Goal: Contribute content: Contribute content

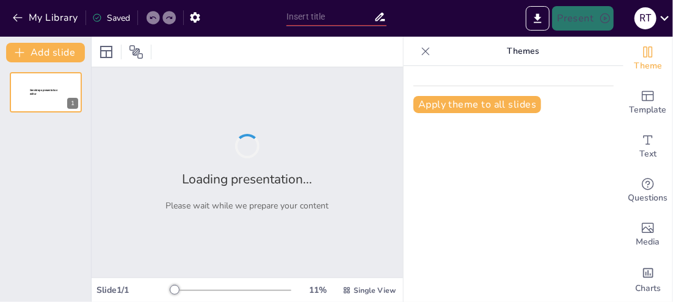
type input "Prácticas de Higiene para Niños de Nivel Inicial"
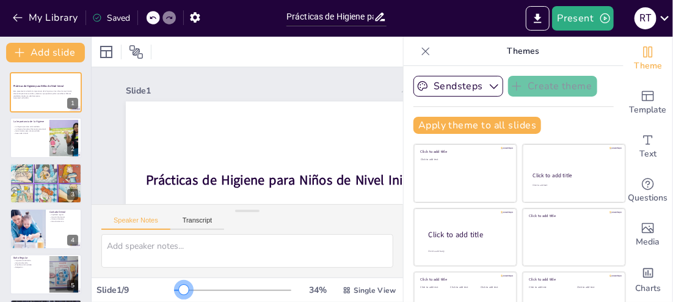
drag, startPoint x: 159, startPoint y: 288, endPoint x: 167, endPoint y: 288, distance: 7.9
click at [179, 288] on div at bounding box center [184, 290] width 10 height 10
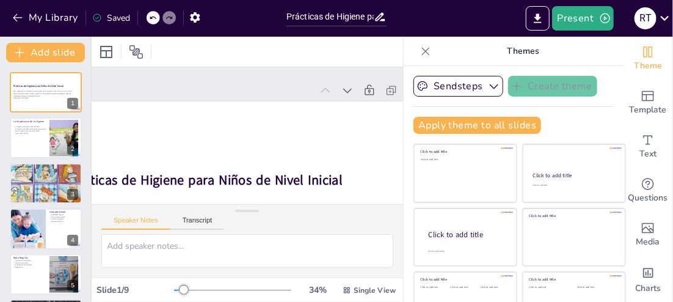
scroll to position [0, 86]
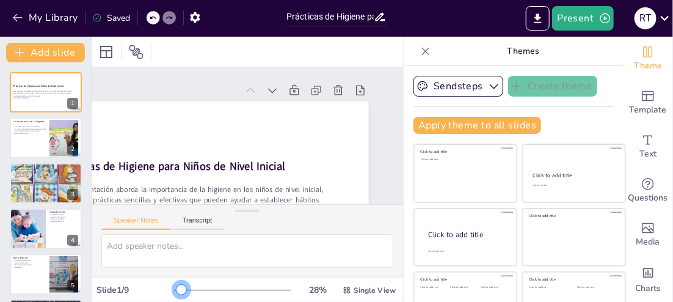
click at [177, 288] on div at bounding box center [182, 290] width 10 height 10
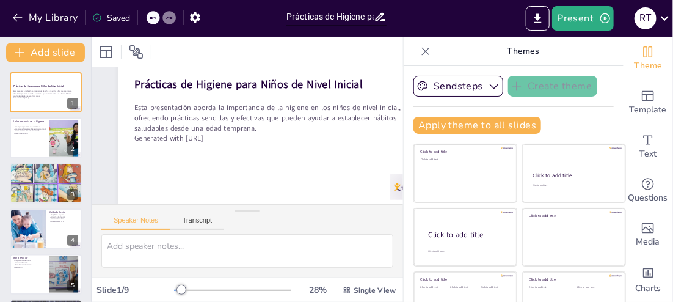
scroll to position [91, 8]
click at [41, 143] on div at bounding box center [45, 138] width 73 height 42
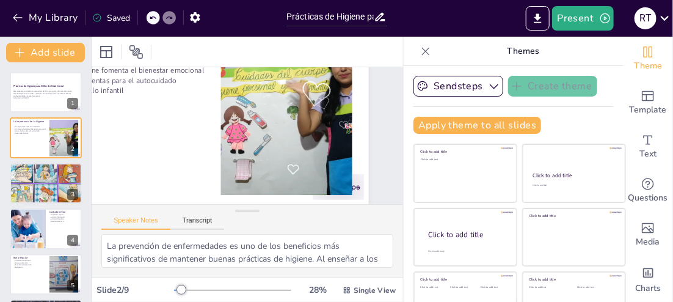
scroll to position [91, 112]
click at [24, 178] on div at bounding box center [45, 183] width 73 height 49
type textarea "Un lavado de manos efectivo implica el uso de agua y jabón, y debe durar al men…"
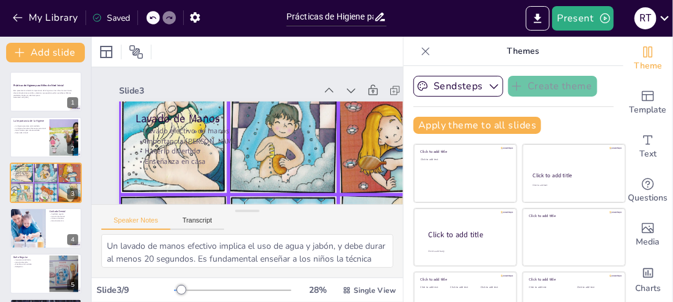
scroll to position [0, 5]
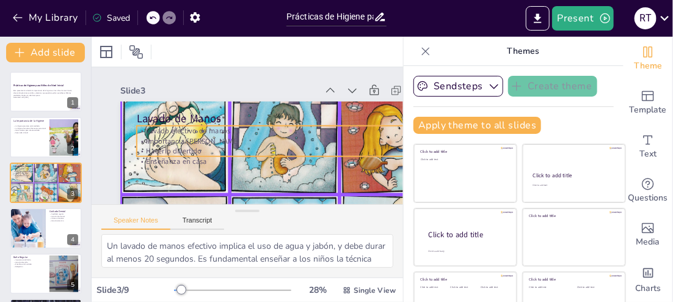
click at [207, 147] on p "Hacerlo divertido" at bounding box center [275, 165] width 274 height 130
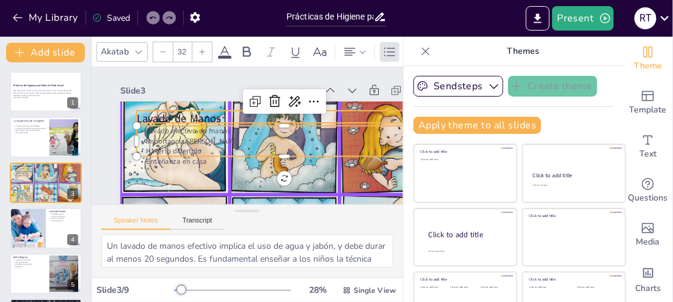
click at [153, 120] on p "Lavado de Manos" at bounding box center [288, 131] width 286 height 106
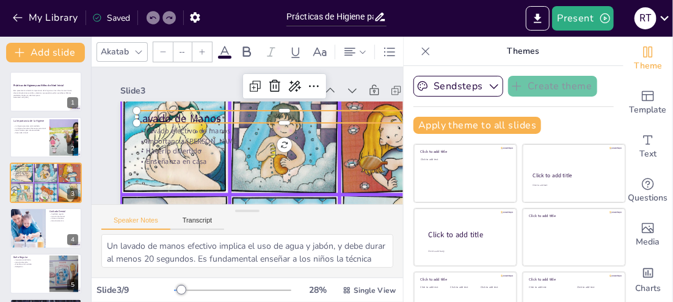
type input "48"
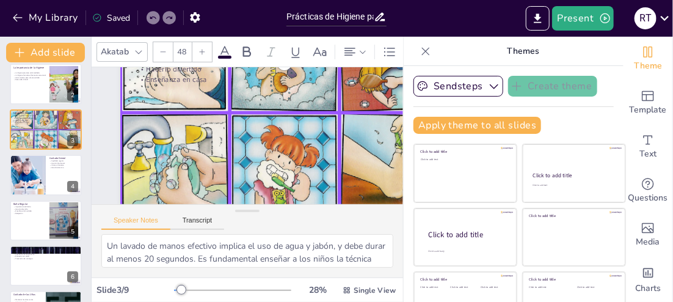
scroll to position [58, 0]
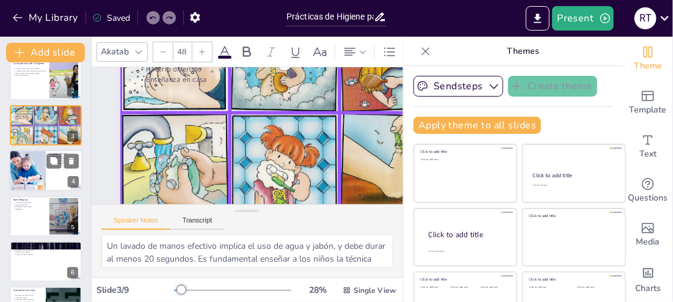
click at [40, 181] on div at bounding box center [27, 171] width 67 height 42
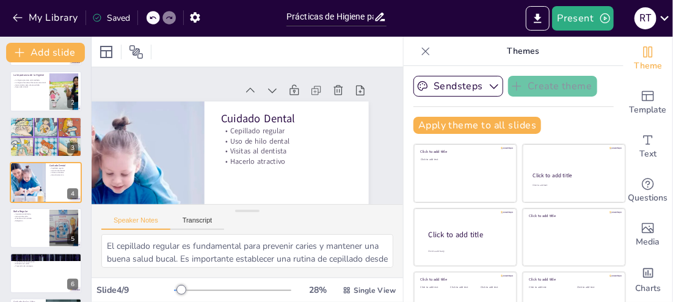
scroll to position [0, 0]
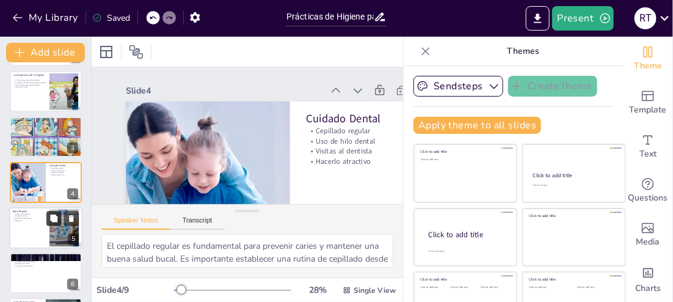
click at [57, 218] on icon at bounding box center [53, 217] width 7 height 7
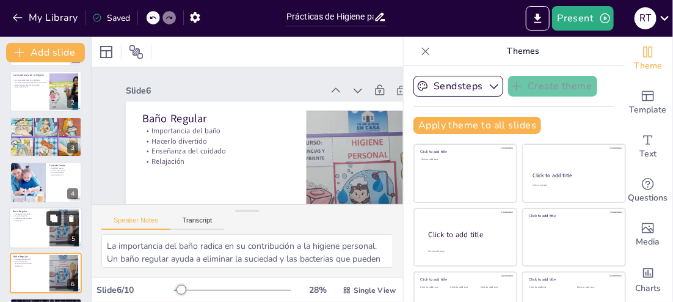
scroll to position [58, 0]
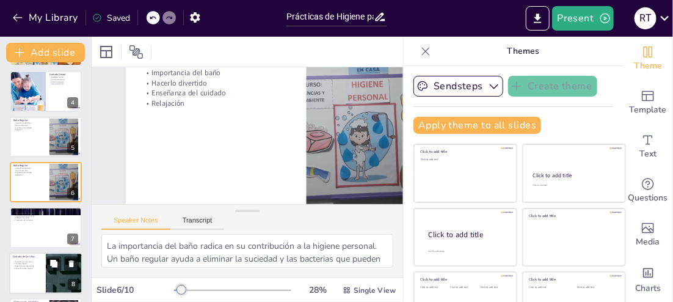
click at [31, 276] on div at bounding box center [45, 273] width 73 height 42
type textarea "Mantener las uñas cortas es un aspecto importante de la higiene personal. Las u…"
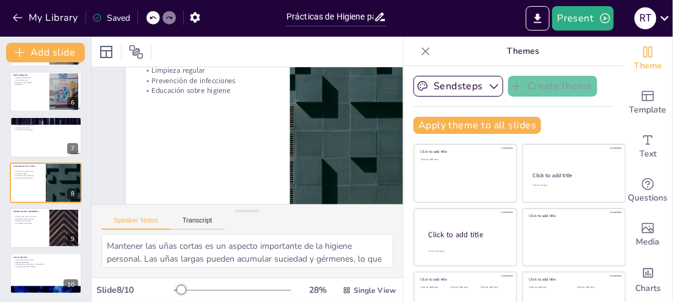
scroll to position [91, 0]
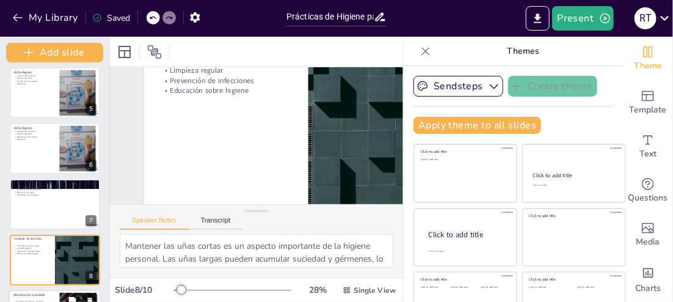
drag, startPoint x: 89, startPoint y: 233, endPoint x: 82, endPoint y: 269, distance: 37.3
click at [82, 269] on div "Add slide Prácticas de Higiene para Niños de Nivel Inicial Esta presentación ab…" at bounding box center [55, 169] width 110 height 265
